Goal: Find specific page/section: Find specific page/section

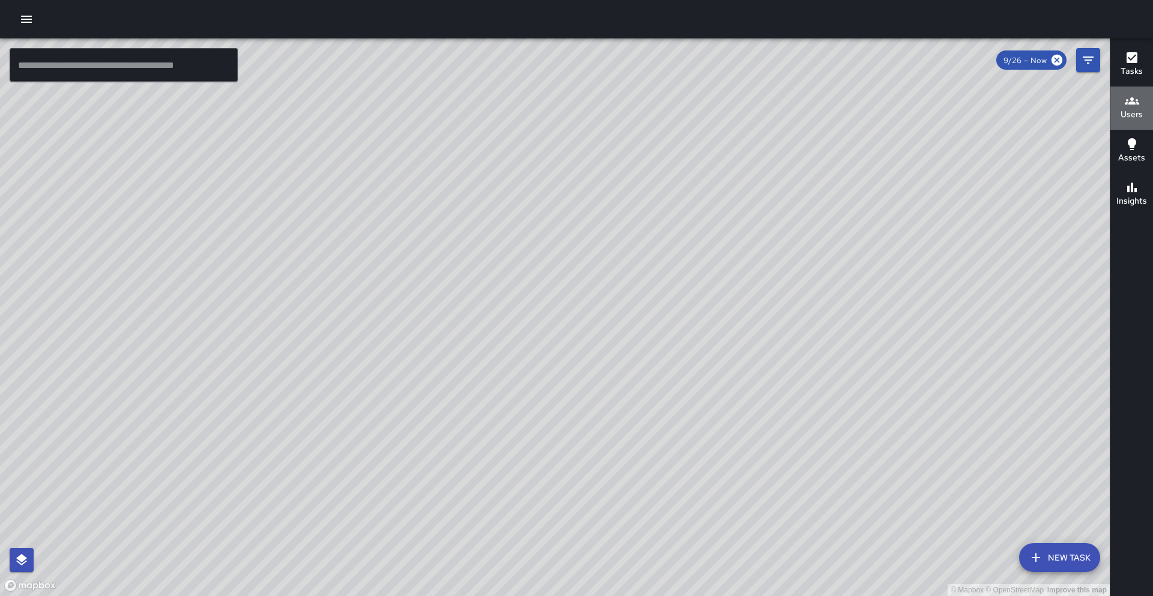
click at [1130, 100] on icon "button" at bounding box center [1132, 101] width 14 height 14
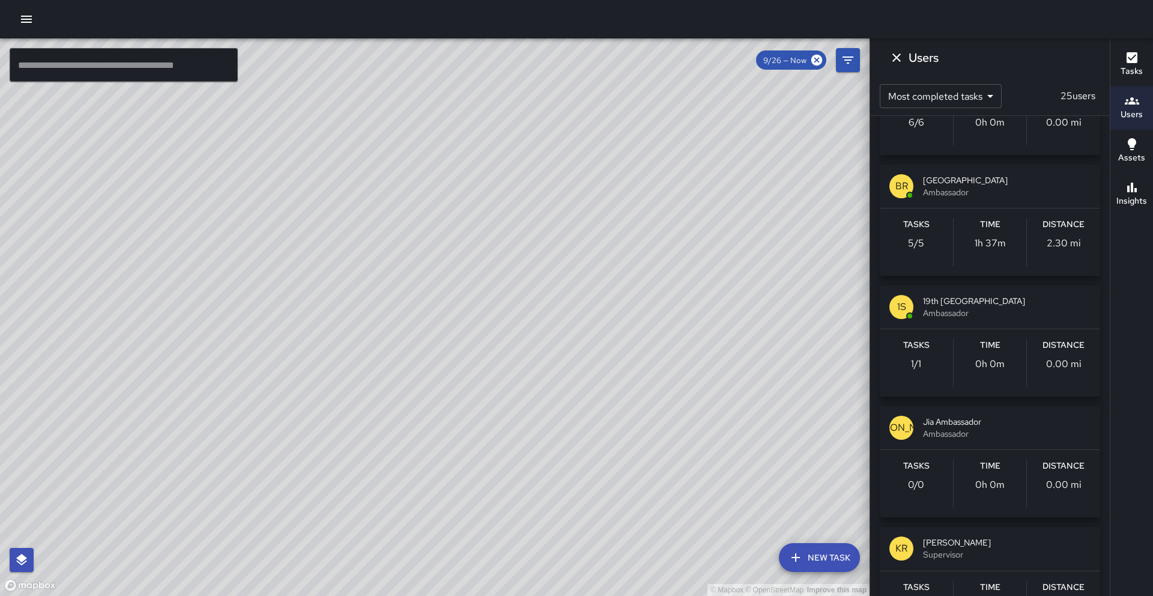
scroll to position [1289, 0]
click at [650, 446] on div "© Mapbox © OpenStreetMap Improve this map" at bounding box center [435, 316] width 870 height 557
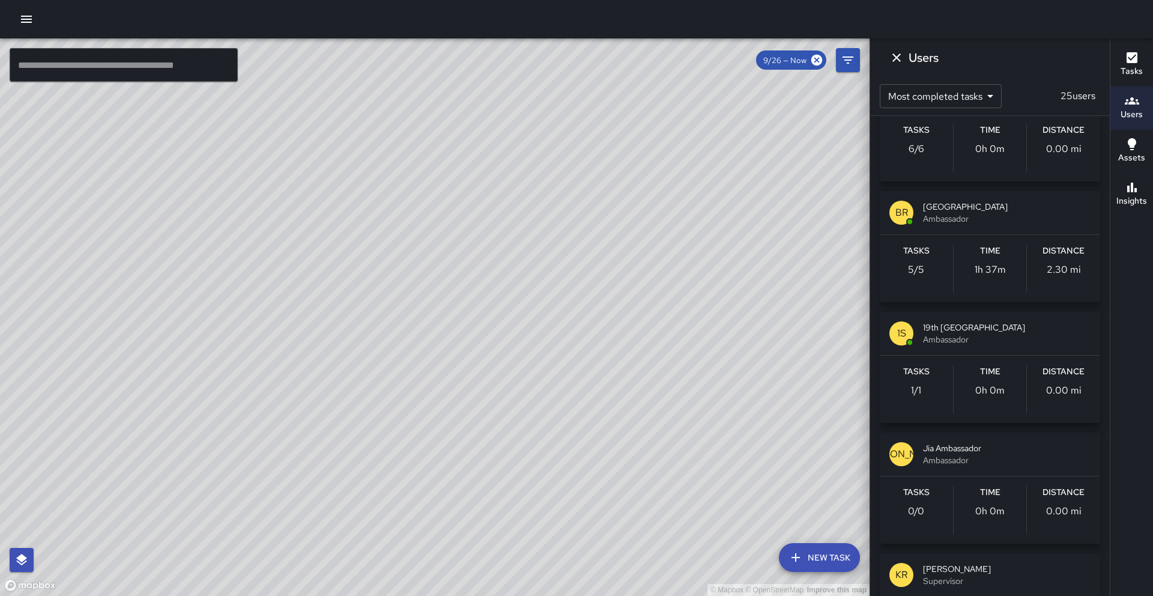
scroll to position [1362, 0]
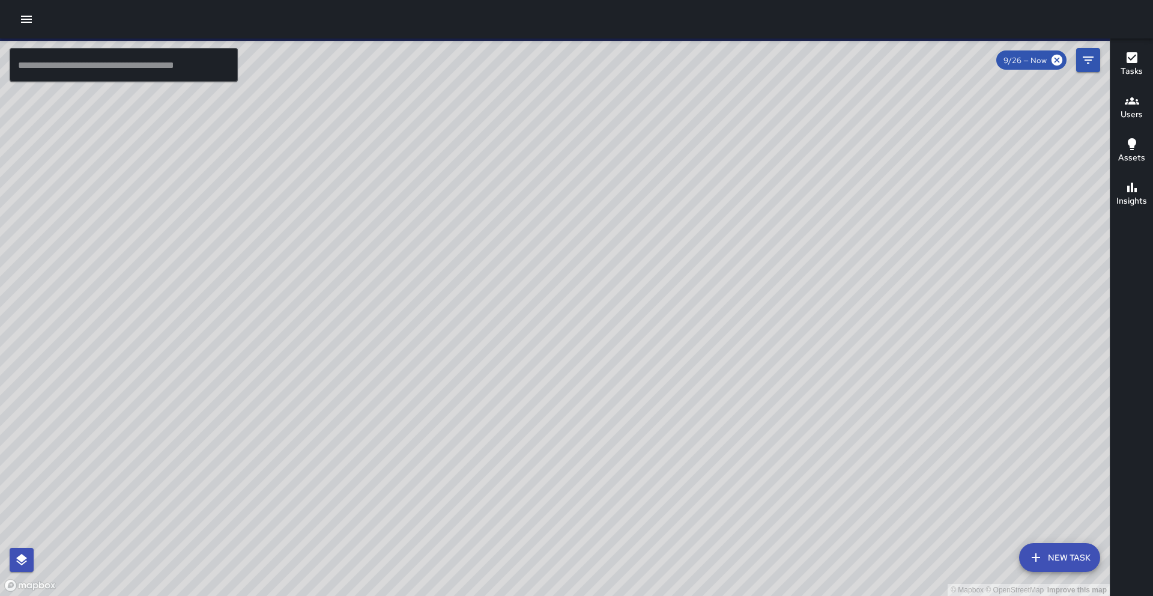
click at [1129, 111] on h6 "Users" at bounding box center [1132, 114] width 22 height 13
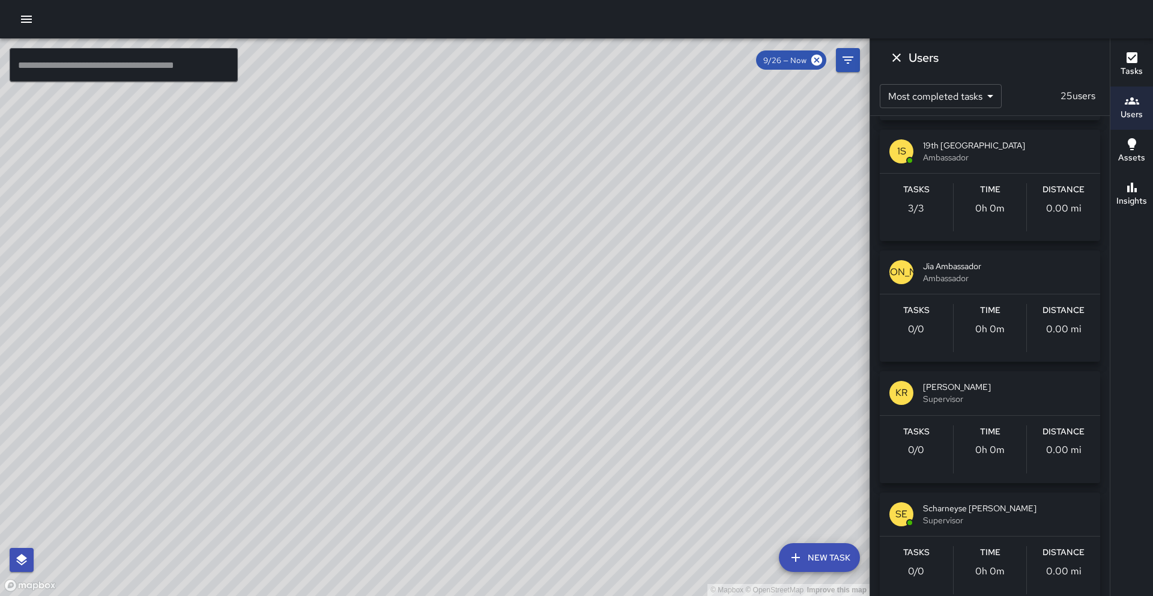
scroll to position [1577, 0]
